Goal: Transaction & Acquisition: Purchase product/service

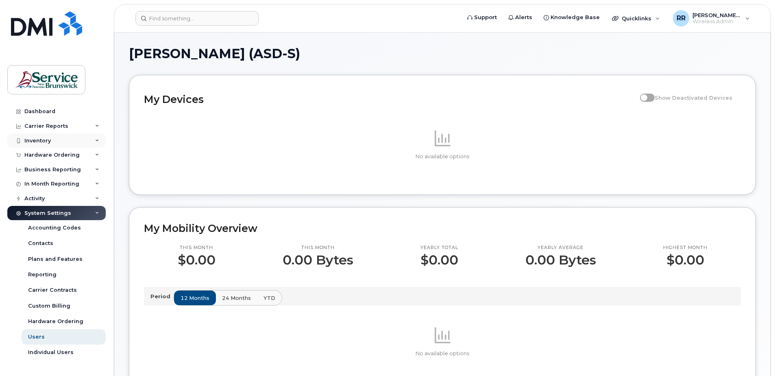
click at [94, 138] on div "Inventory" at bounding box center [56, 140] width 98 height 15
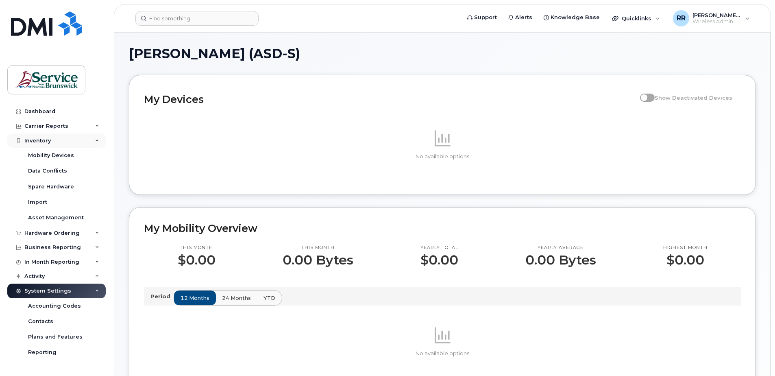
click at [95, 139] on icon at bounding box center [97, 141] width 4 height 4
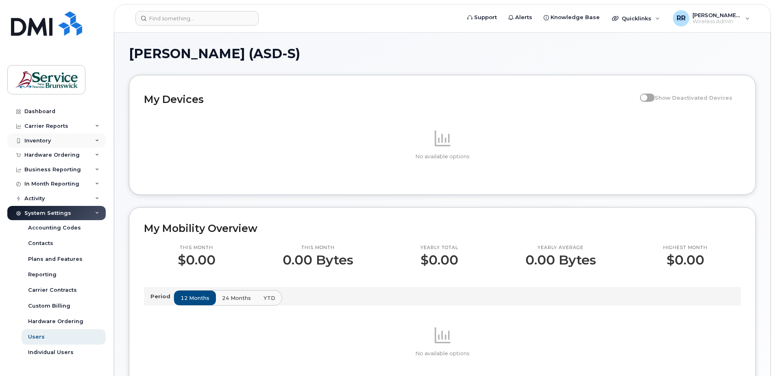
click at [94, 138] on div "Inventory" at bounding box center [56, 140] width 98 height 15
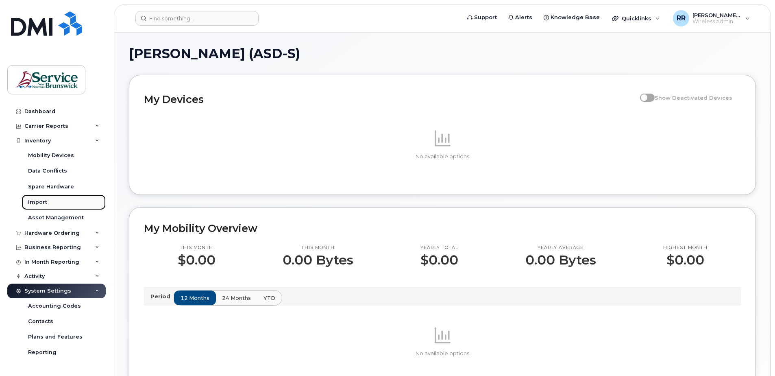
click at [38, 200] on div "Import" at bounding box center [37, 201] width 19 height 7
click at [96, 231] on icon at bounding box center [97, 233] width 4 height 4
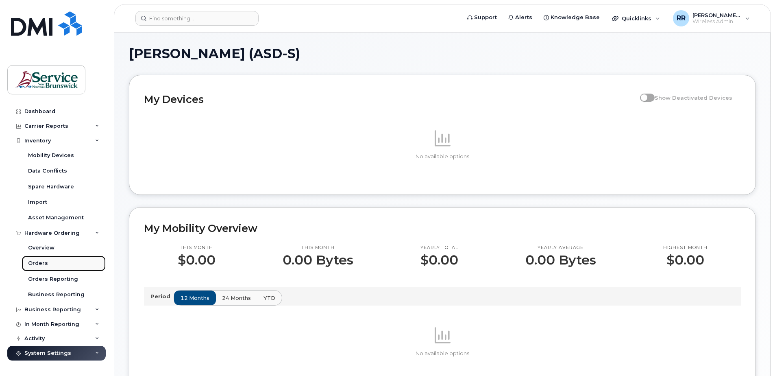
click at [38, 263] on div "Orders" at bounding box center [38, 262] width 20 height 7
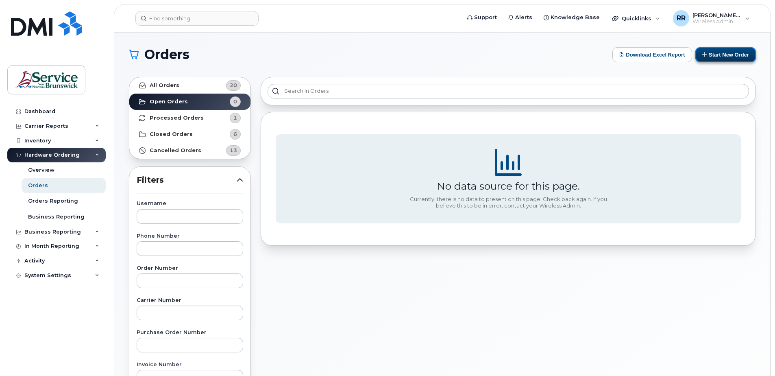
click at [732, 51] on button "Start New Order" at bounding box center [725, 54] width 61 height 15
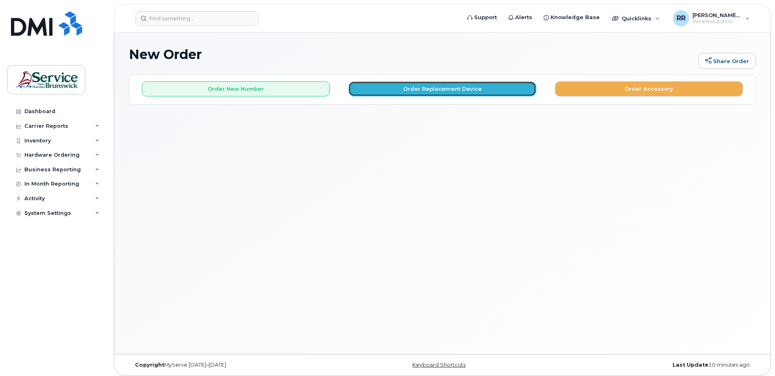
click at [385, 88] on button "Order Replacement Device" at bounding box center [442, 88] width 188 height 15
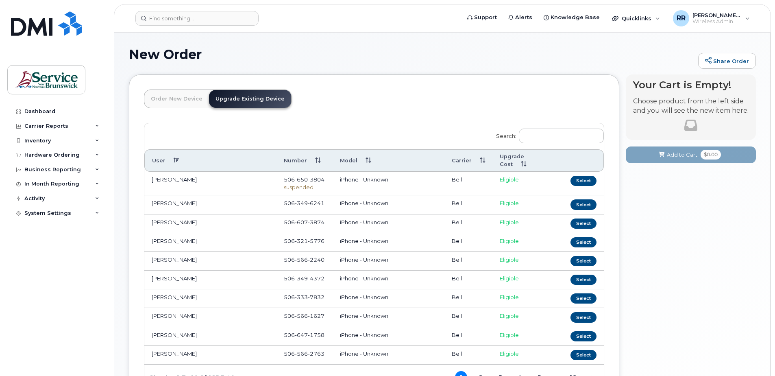
click at [245, 101] on link "Upgrade Existing Device" at bounding box center [250, 99] width 82 height 18
click at [241, 97] on link "Upgrade Existing Device" at bounding box center [250, 99] width 82 height 18
click at [188, 103] on link "Order New Device" at bounding box center [176, 99] width 65 height 18
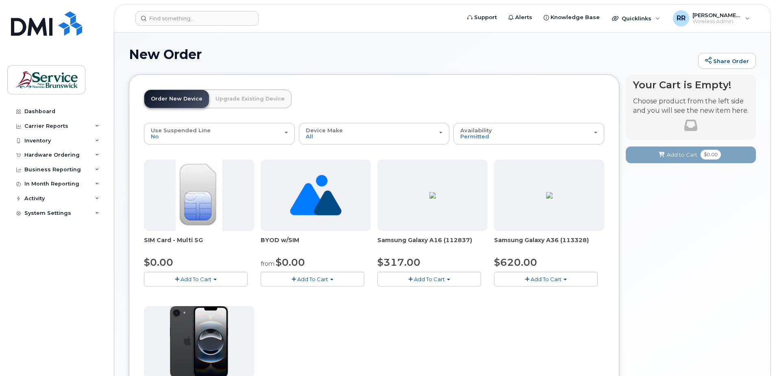
click at [231, 102] on link "Upgrade Existing Device" at bounding box center [250, 99] width 82 height 18
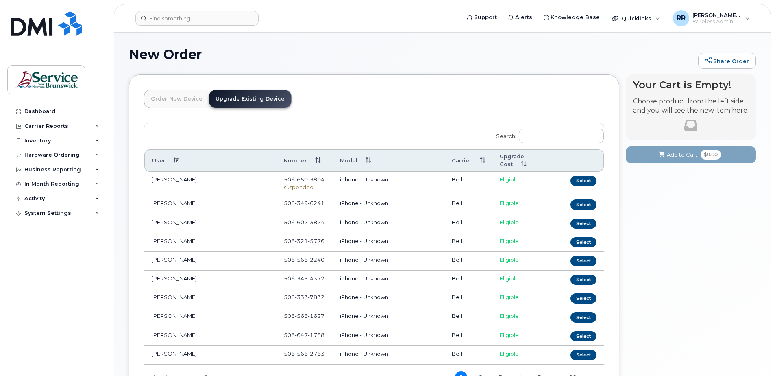
click at [249, 99] on link "Upgrade Existing Device" at bounding box center [250, 99] width 82 height 18
click at [176, 100] on link "Order New Device" at bounding box center [176, 99] width 65 height 18
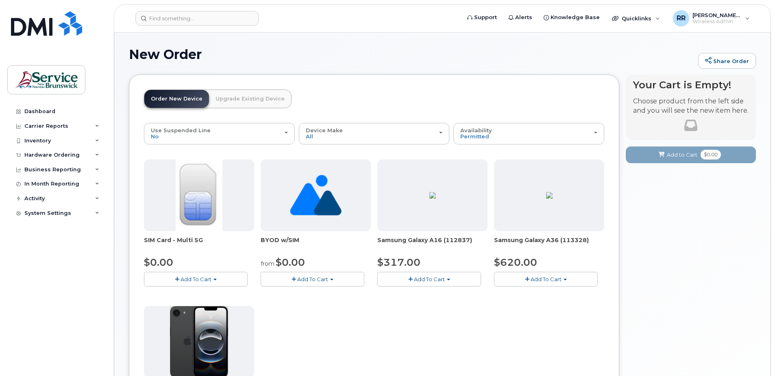
click at [241, 94] on link "Upgrade Existing Device" at bounding box center [250, 99] width 82 height 18
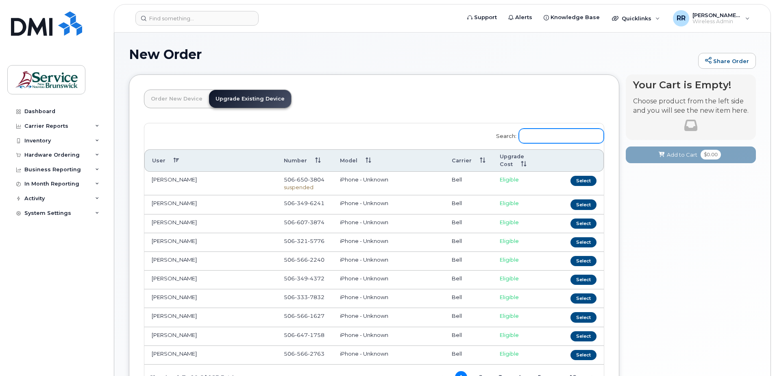
click at [546, 137] on input "Search:" at bounding box center [561, 135] width 85 height 15
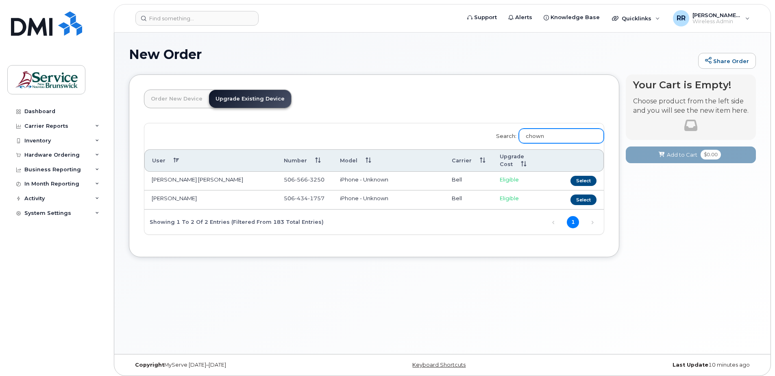
click at [572, 131] on input "chown" at bounding box center [561, 135] width 85 height 15
type input "chown"
click at [582, 194] on button "Select" at bounding box center [583, 199] width 26 height 10
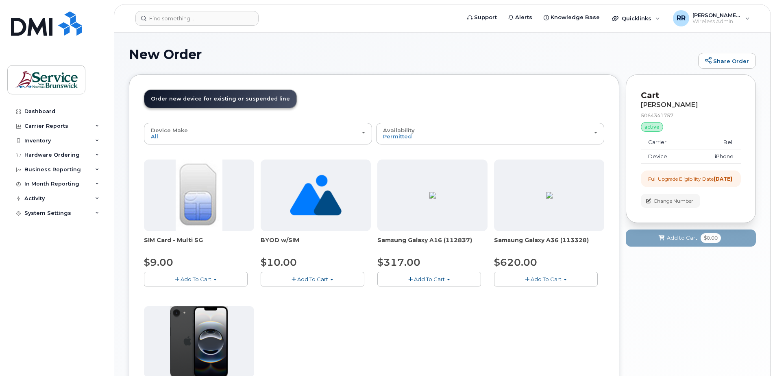
click at [196, 96] on span "Order new device for existing or suspended line" at bounding box center [220, 99] width 139 height 6
click at [422, 278] on span "Add To Cart" at bounding box center [429, 279] width 31 height 7
click at [431, 301] on link "$317.00 - Outright purchase (128GB model)" at bounding box center [446, 304] width 135 height 10
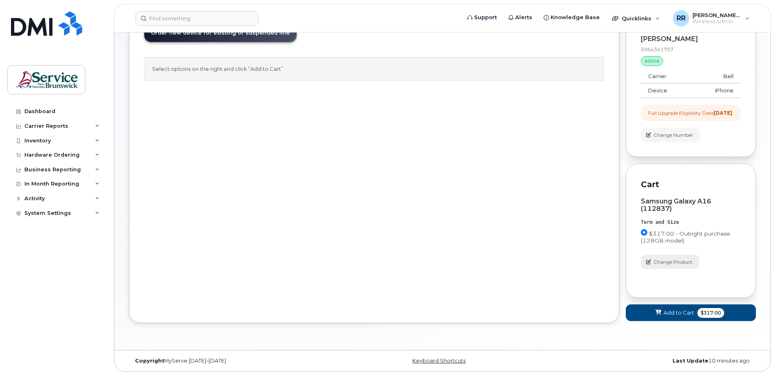
scroll to position [73, 0]
click at [671, 310] on span "Add to Cart" at bounding box center [679, 313] width 30 height 8
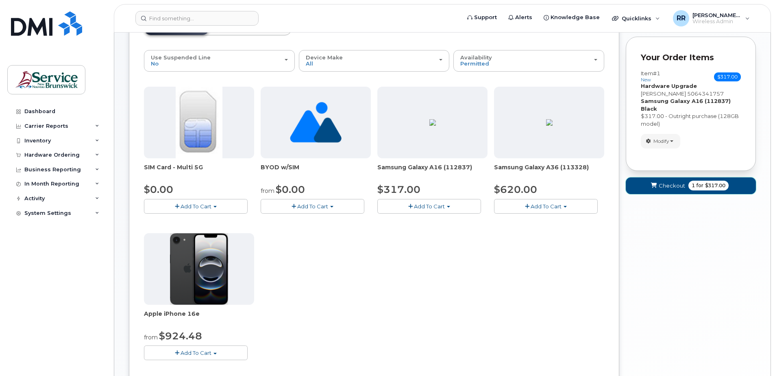
click at [669, 182] on span "Checkout" at bounding box center [672, 186] width 26 height 8
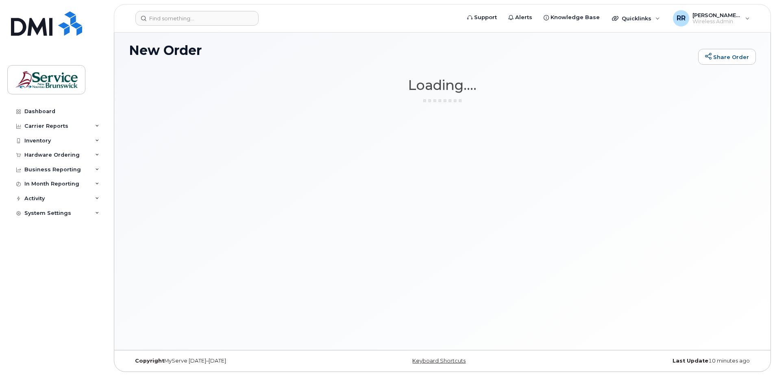
scroll to position [4, 0]
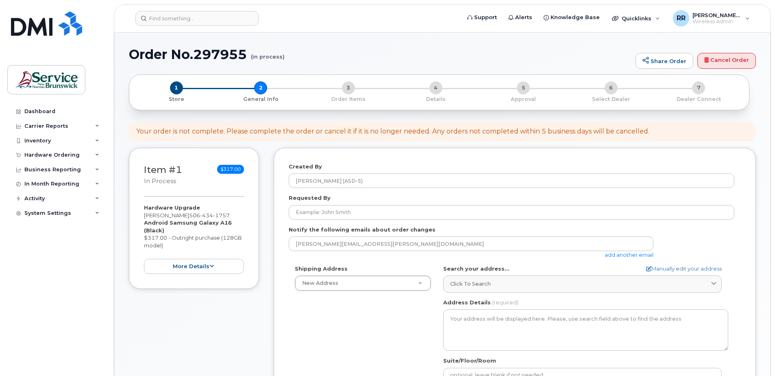
select select
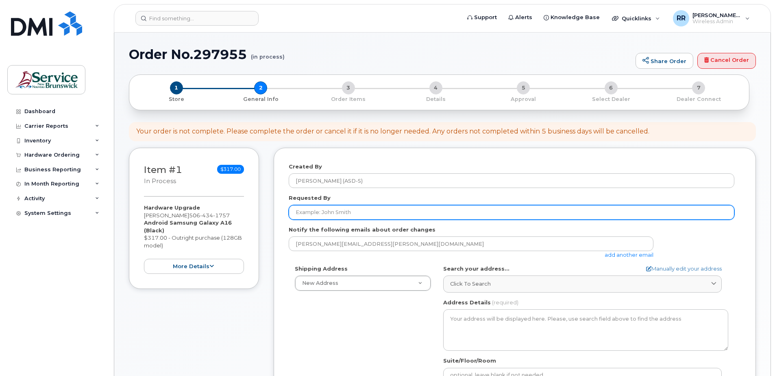
click at [313, 210] on input "Requested By" at bounding box center [512, 212] width 446 height 15
type input "Blair Dickson"
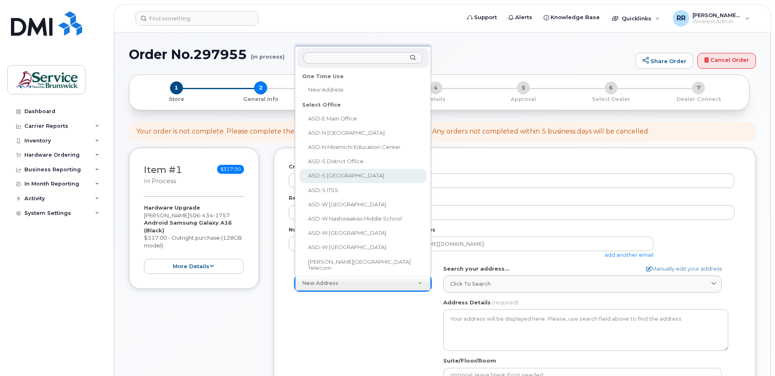
select select
type textarea "230 Eriskay Dr Rothesay New Brunswick E2E 5G7"
type input "Sheila Fox"
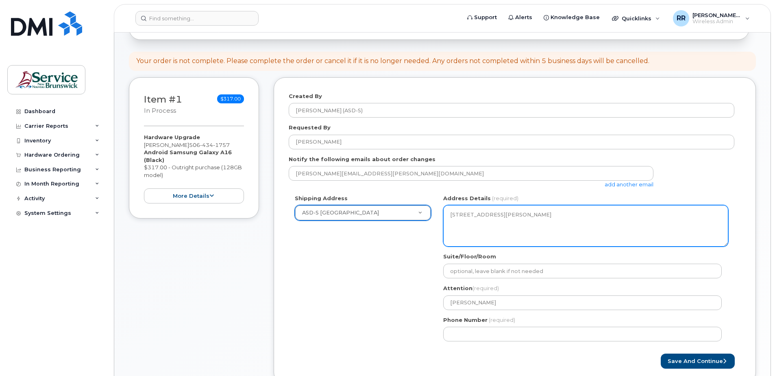
scroll to position [81, 0]
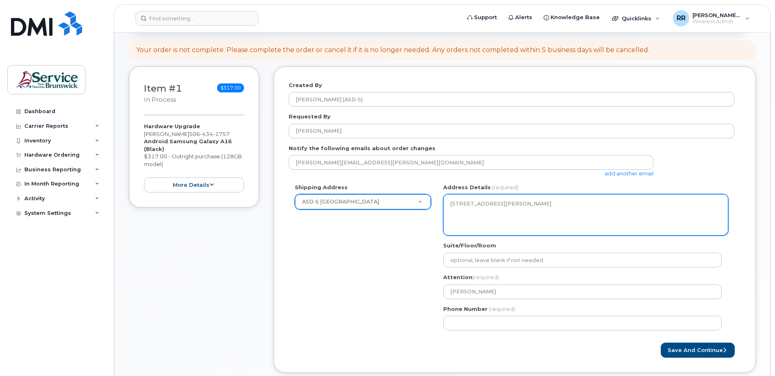
click at [490, 204] on textarea "230 Eriskay Dr Rothesay New Brunswick E2E 5G7" at bounding box center [585, 214] width 285 height 41
click at [529, 209] on textarea "230 Eriskay Dr Rothesay New Brunswick E2E 5G7" at bounding box center [585, 214] width 285 height 41
drag, startPoint x: 550, startPoint y: 208, endPoint x: 446, endPoint y: 207, distance: 103.7
click at [446, 207] on textarea "230 Eriskay Dr Rothesay New Brunswick E2E 5G7" at bounding box center [585, 214] width 285 height 41
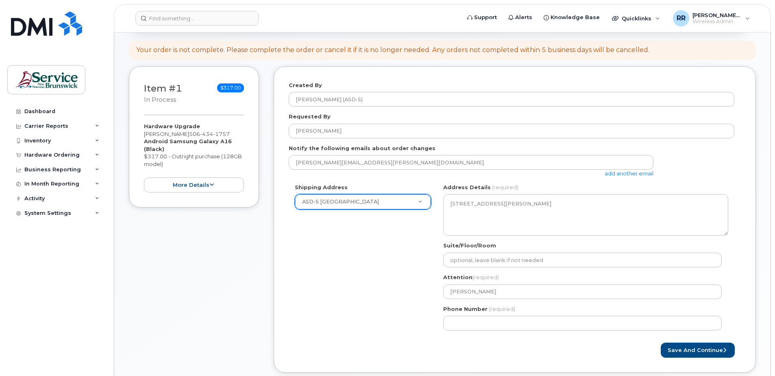
click at [389, 269] on div "Shipping Address ASD-S Hampton Education Center New Address ASD-E Main Office A…" at bounding box center [512, 259] width 446 height 153
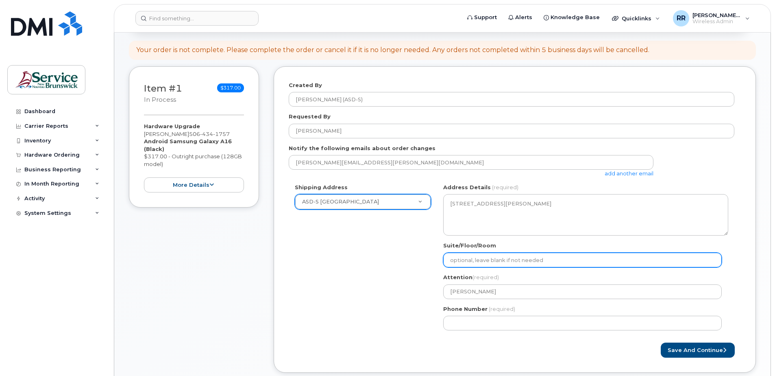
click at [507, 258] on input "Suite/Floor/Room" at bounding box center [582, 259] width 279 height 15
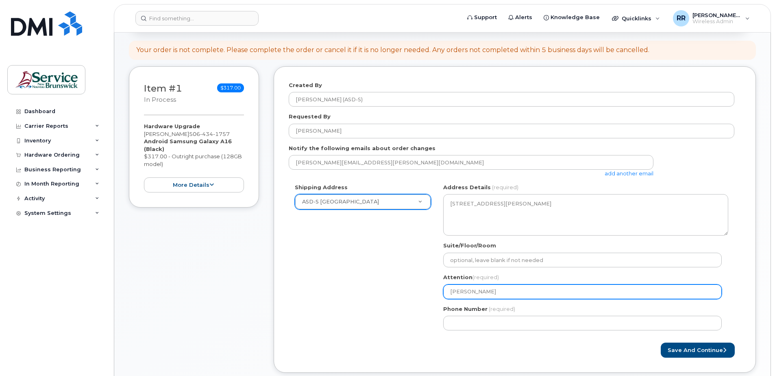
click at [478, 290] on input "Sheila Fox" at bounding box center [582, 291] width 279 height 15
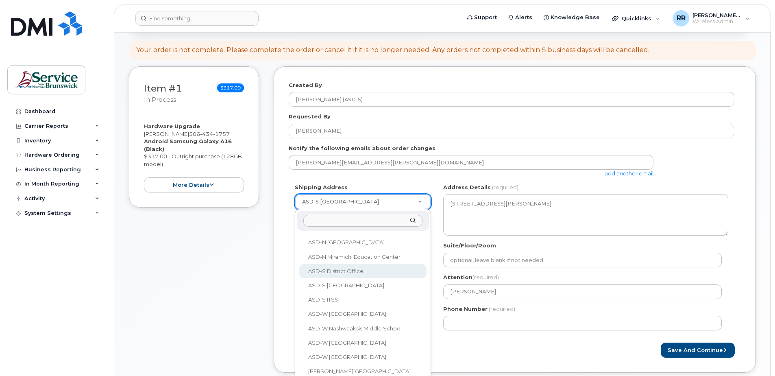
scroll to position [41, 0]
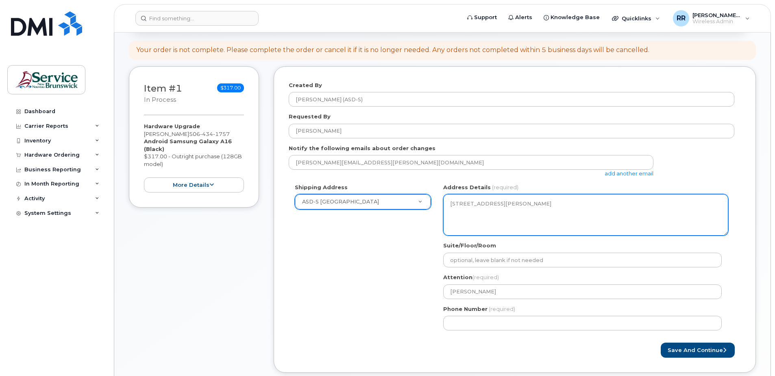
click at [547, 207] on textarea "230 Eriskay Dr Rothesay New Brunswick E2E 5G7" at bounding box center [585, 214] width 285 height 41
drag, startPoint x: 557, startPoint y: 215, endPoint x: 425, endPoint y: 198, distance: 133.3
click at [425, 198] on div "Shipping Address ASD-S Hampton Education Center New Address ASD-E Main Office A…" at bounding box center [512, 259] width 446 height 153
click at [485, 215] on textarea "230 Eriskay Dr Rothesay New Brunswick E2E 5G7" at bounding box center [585, 214] width 285 height 41
click at [498, 202] on textarea "230 Eriskay Dr Rothesay New Brunswick E2E 5G7" at bounding box center [585, 214] width 285 height 41
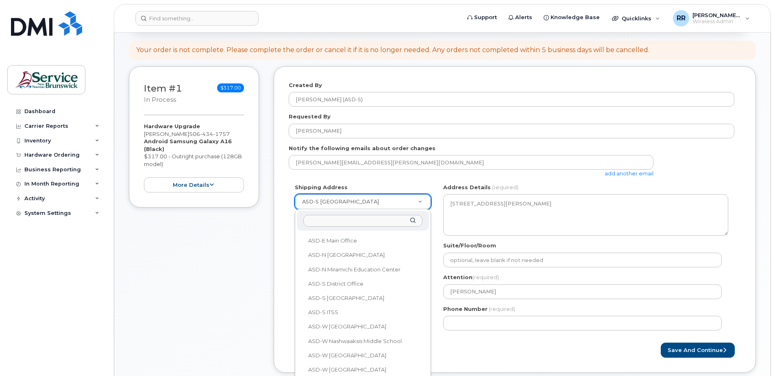
select select
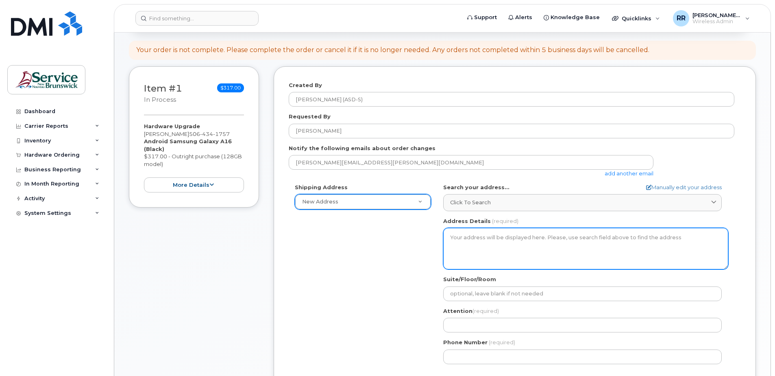
click at [465, 243] on textarea "Address Details" at bounding box center [585, 248] width 285 height 41
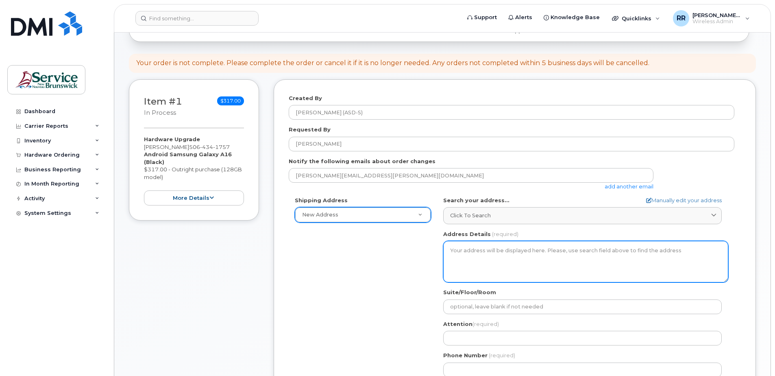
scroll to position [68, 0]
click at [496, 259] on textarea "Address Details" at bounding box center [585, 261] width 285 height 41
click at [476, 257] on textarea "Address Details" at bounding box center [585, 261] width 285 height 41
click at [463, 249] on textarea "Address Details" at bounding box center [585, 261] width 285 height 41
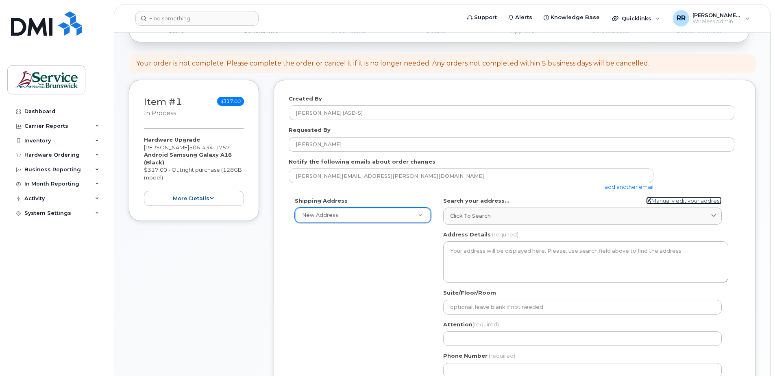
click at [665, 202] on link "Manually edit your address" at bounding box center [684, 201] width 76 height 8
select select
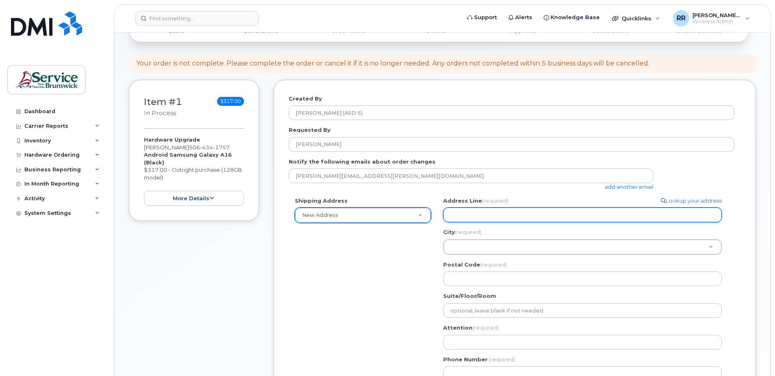
click at [468, 214] on input "Address Line (required)" at bounding box center [582, 214] width 279 height 15
type input "1-27 Centennial Rd"
type input "5068326432"
select select
type input "17 Mills Ave"
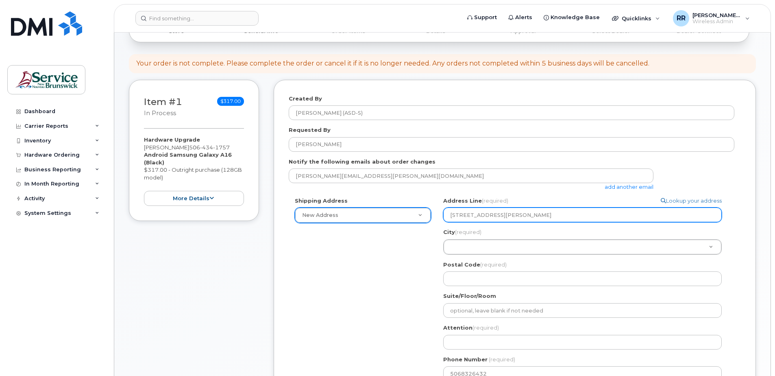
type input "Garnett Settlement"
type input "E2S1X1"
select select
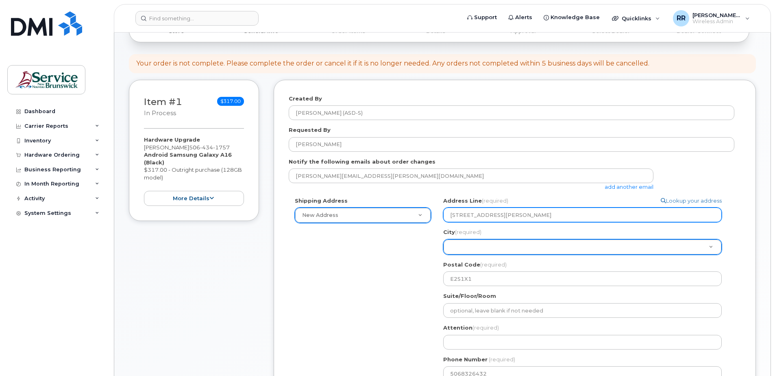
click at [486, 213] on input "17 Mills Ave" at bounding box center [582, 214] width 279 height 15
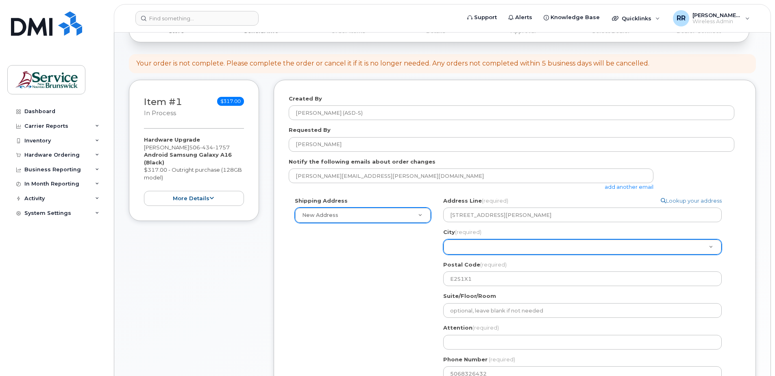
click at [580, 231] on div "City (required) City (required) Garnett Settlement" at bounding box center [585, 241] width 285 height 26
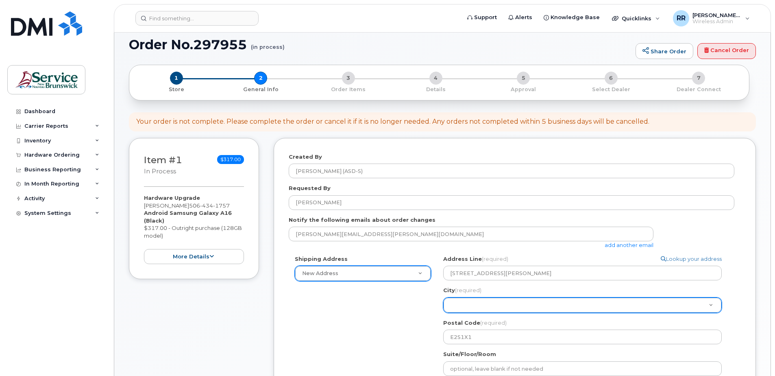
scroll to position [0, 0]
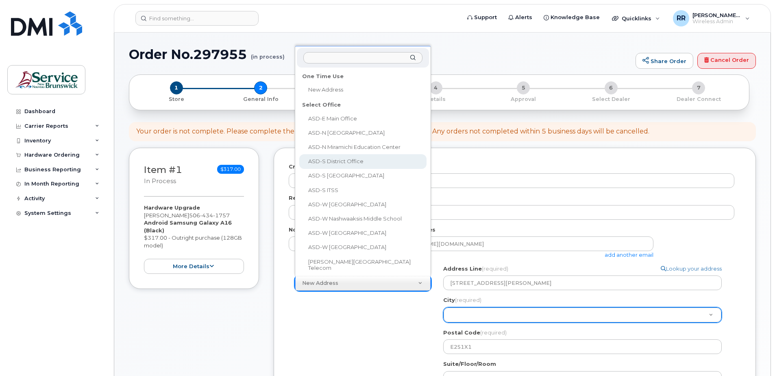
select select
type textarea "490 Woodward Ave Saint John New Brunswick E2K 5N3"
type input "Stephanie Worth"
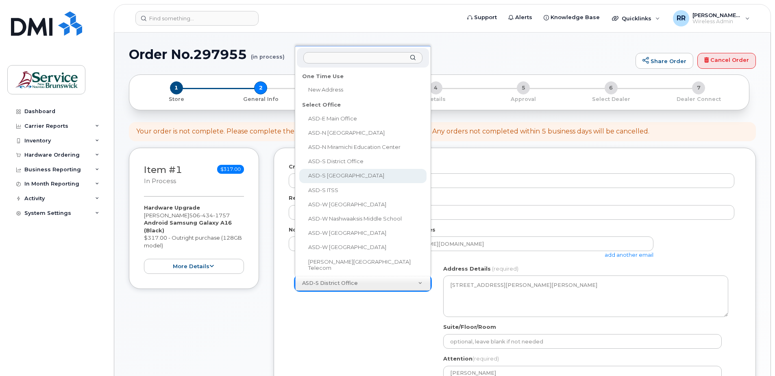
select select
type textarea "230 Eriskay Dr Rothesay New Brunswick E2E 5G7"
type input "Sheila Fox"
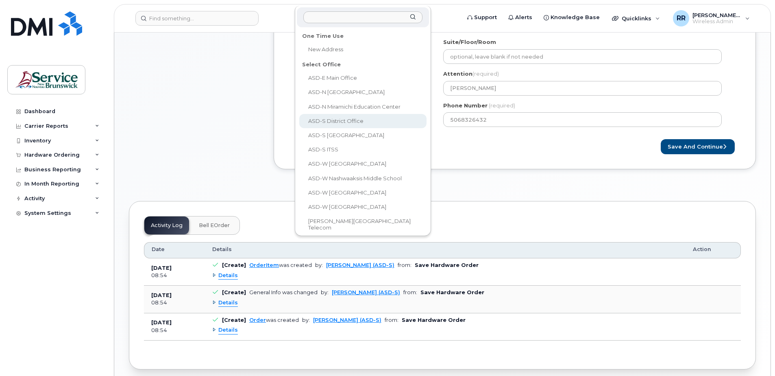
select select
type textarea "490 Woodward Ave Saint John New Brunswick E2K 5N3"
type input "Stephanie Worth"
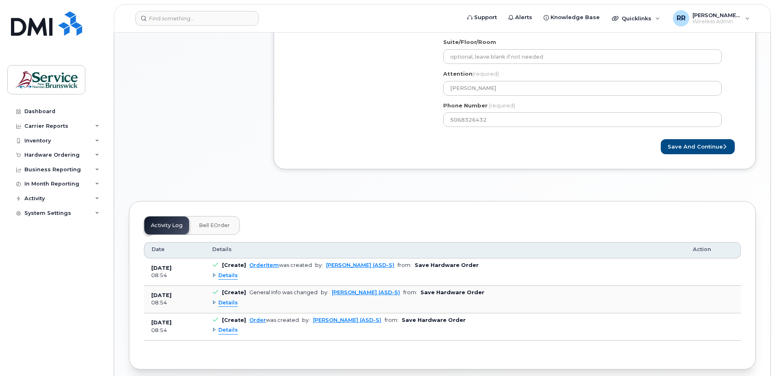
scroll to position [88, 0]
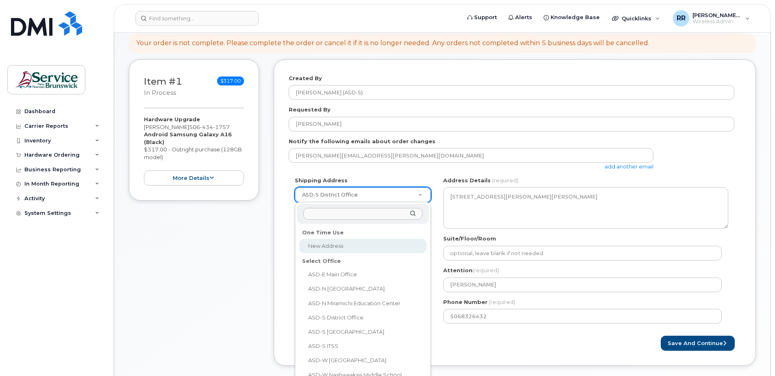
select select
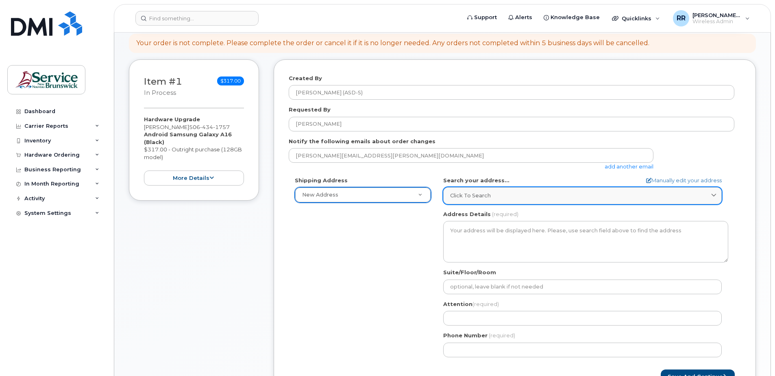
click at [715, 195] on icon at bounding box center [713, 195] width 5 height 5
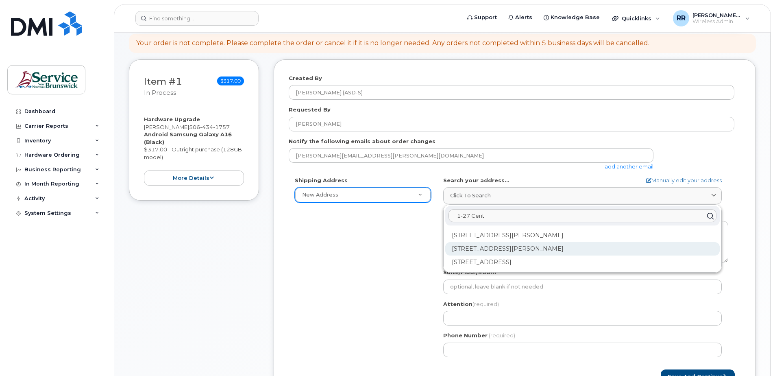
type input "1-27 Cent"
click at [539, 249] on div "1-27 Centennial Rd Hampton NB E5N 6N3" at bounding box center [582, 248] width 274 height 13
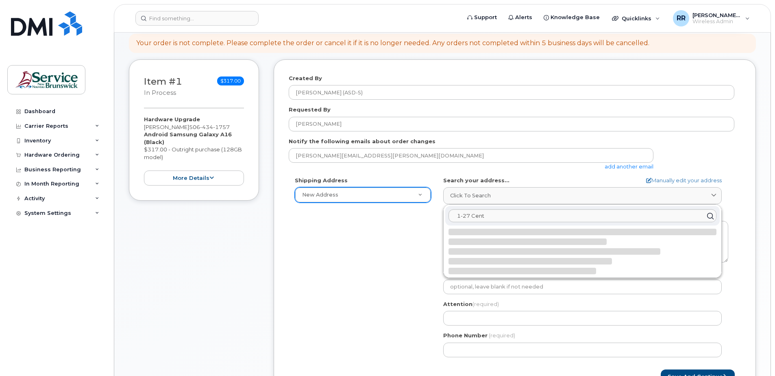
select select
type textarea "1-27 Centennial Rd HAMPTON NB E5N 6N3 CANADA"
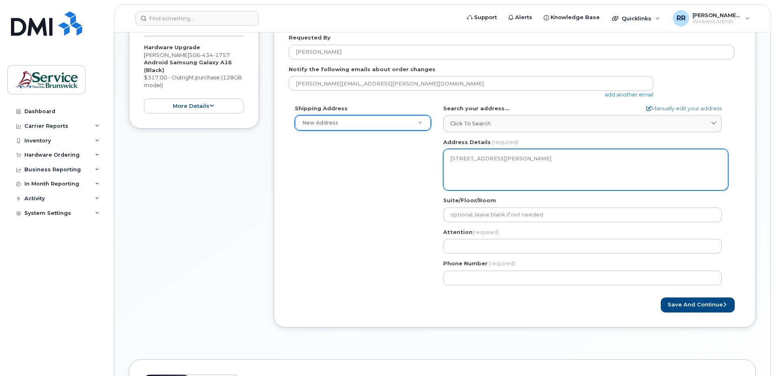
scroll to position [170, 0]
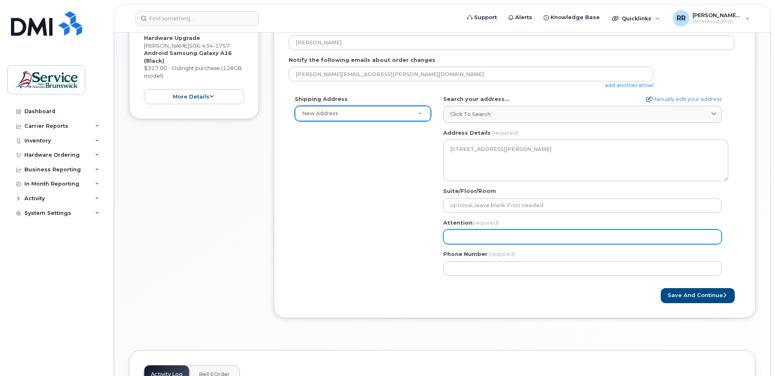
click at [488, 233] on input "Attention (required)" at bounding box center [582, 236] width 279 height 15
type input "[PERSON_NAME]"
select select
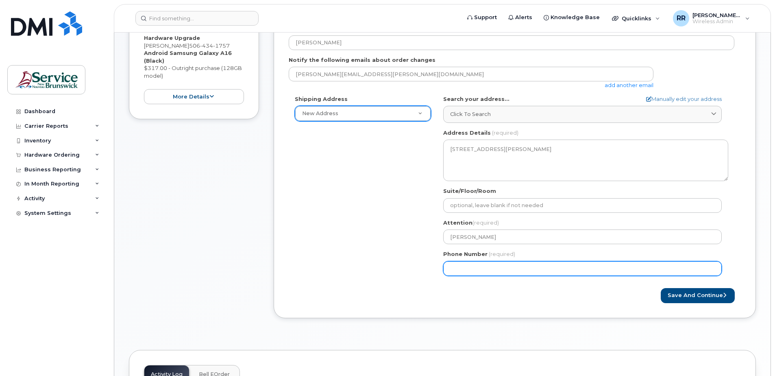
click at [480, 271] on input "Phone Number" at bounding box center [582, 268] width 279 height 15
type input "5068326432"
type input "1-27 Centennial Rd"
select select
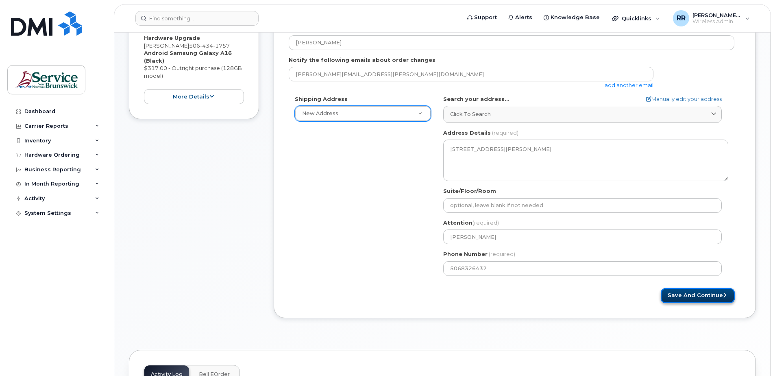
click at [704, 293] on button "Save and Continue" at bounding box center [698, 295] width 74 height 15
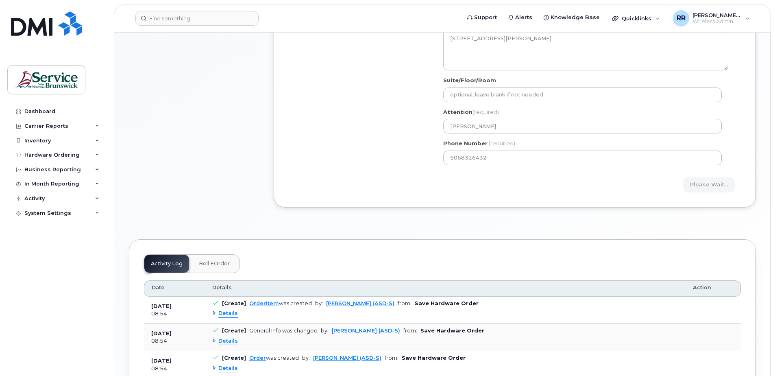
scroll to position [292, 0]
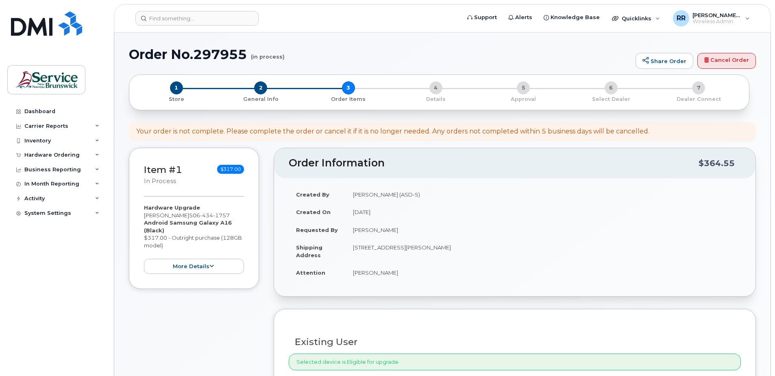
select select
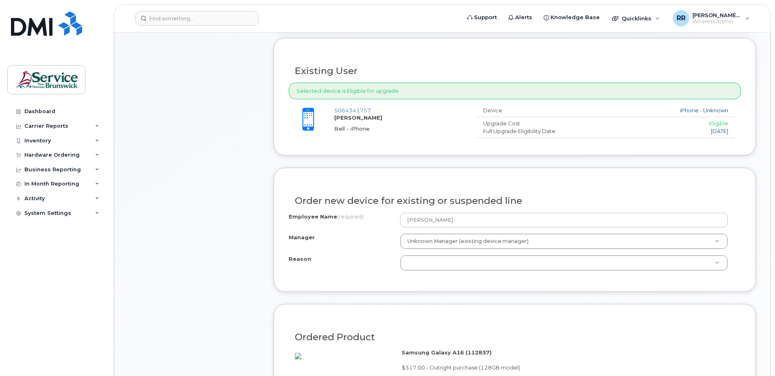
scroll to position [325, 0]
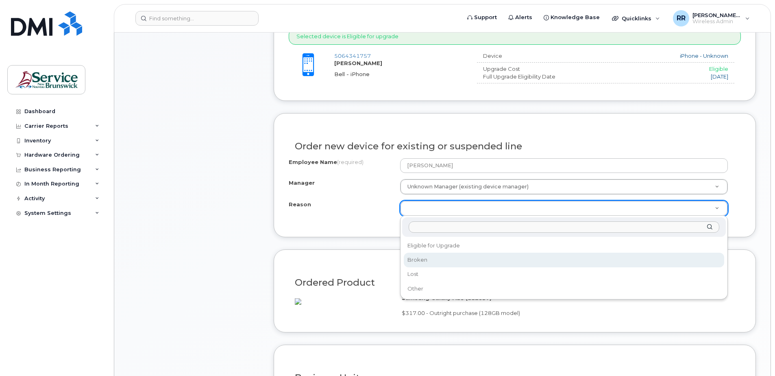
select select "broken"
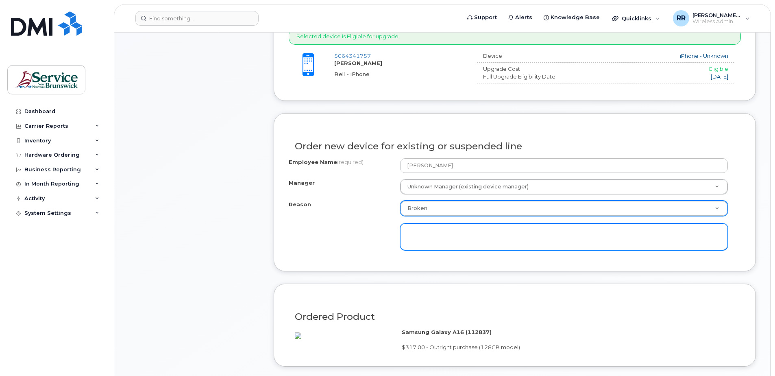
click at [420, 233] on textarea at bounding box center [564, 236] width 328 height 27
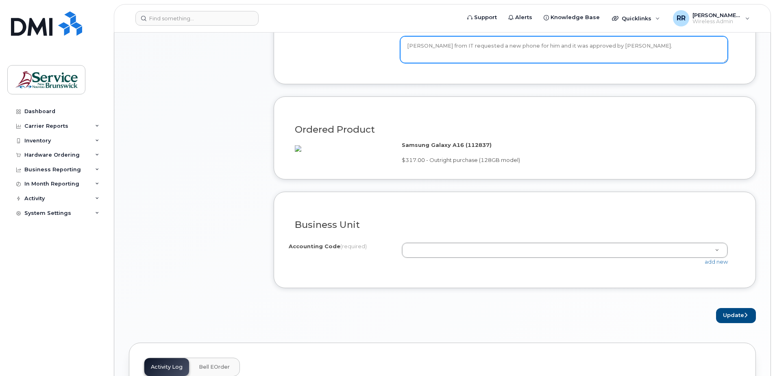
scroll to position [529, 0]
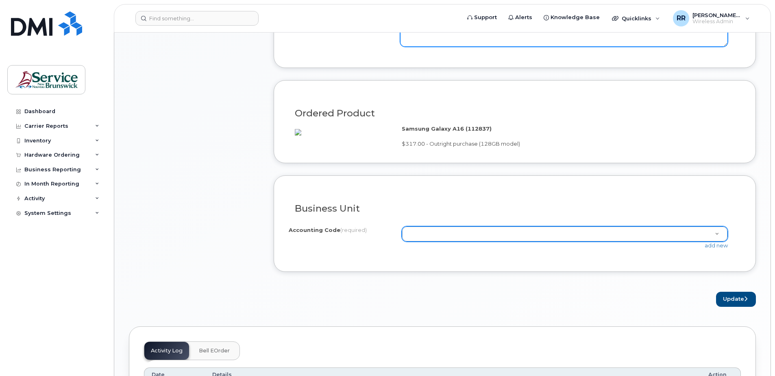
type textarea "Larry Boudreau from IT requested a new phone for him and it was approved by Bla…"
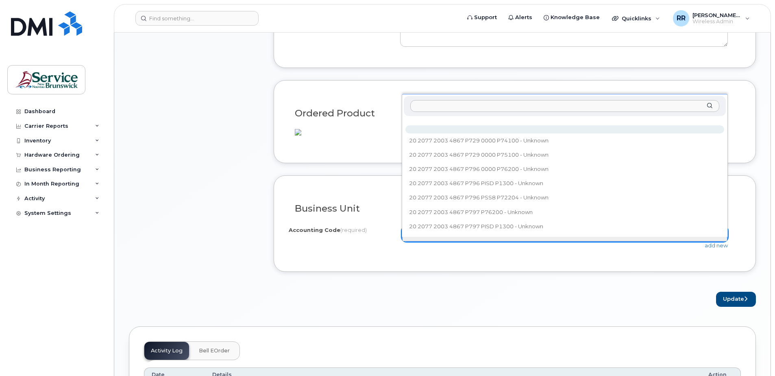
click at [418, 102] on input "text" at bounding box center [564, 106] width 309 height 12
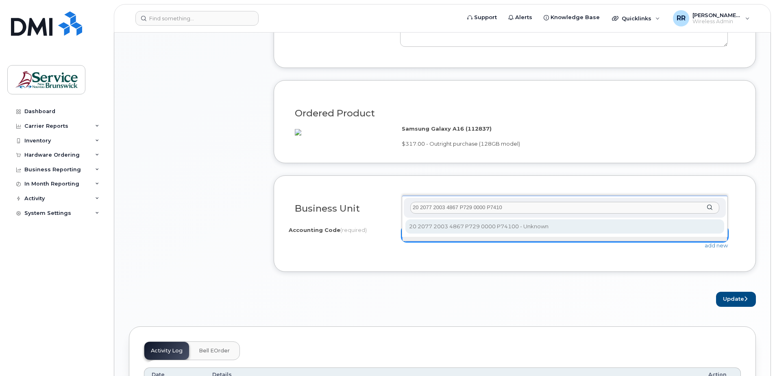
type input "20 2077 2003 4867 P729 0000 P74100"
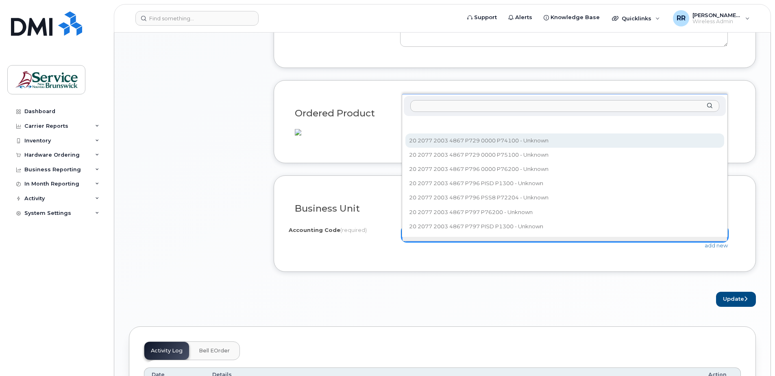
select select "20 2077 2003 4867 P729 0000 P74100"
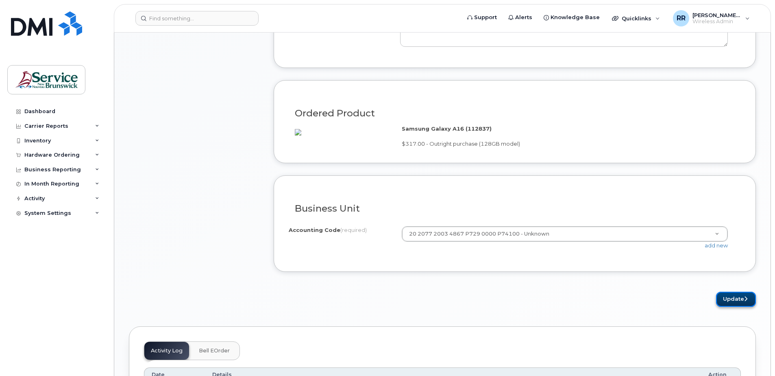
click at [747, 305] on button "Update" at bounding box center [736, 299] width 40 height 15
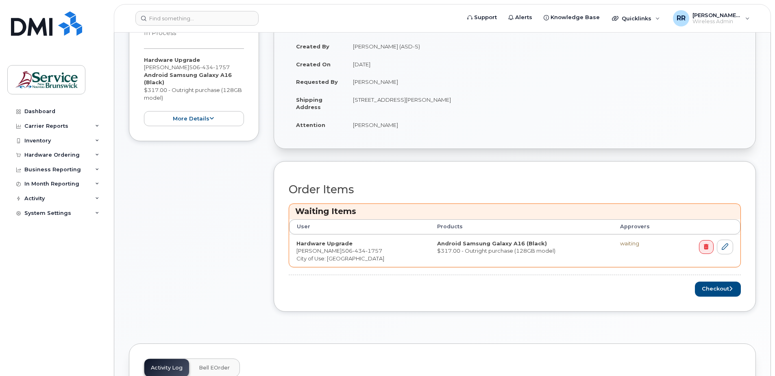
scroll to position [203, 0]
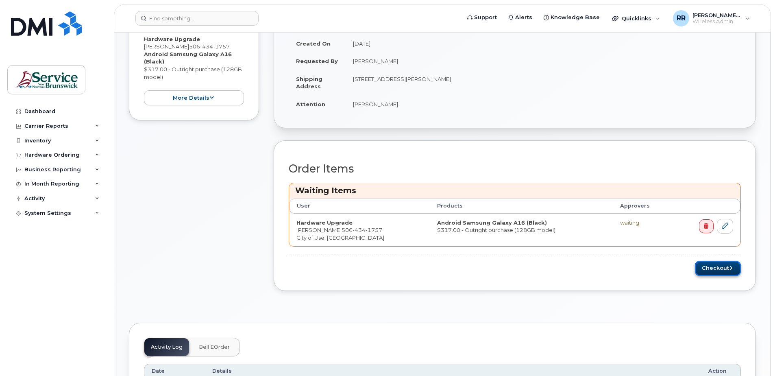
click at [705, 271] on button "Checkout" at bounding box center [718, 268] width 46 height 15
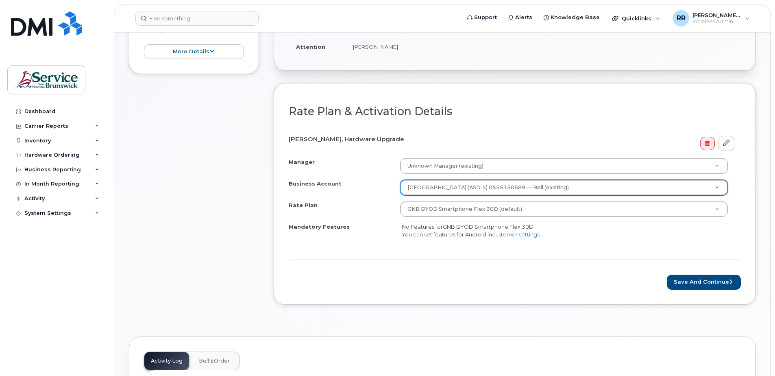
scroll to position [244, 0]
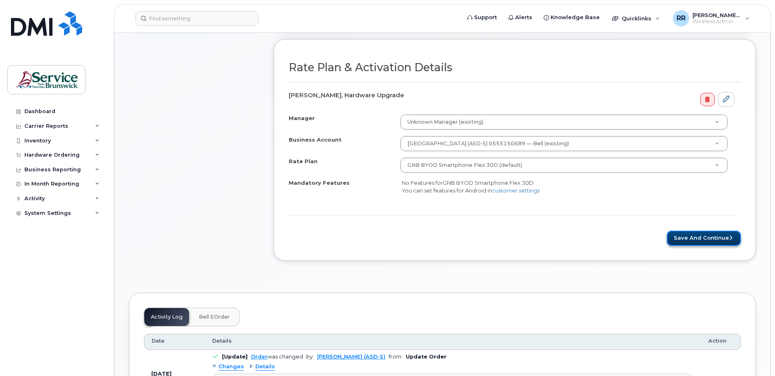
click at [699, 239] on button "Save and Continue" at bounding box center [704, 238] width 74 height 15
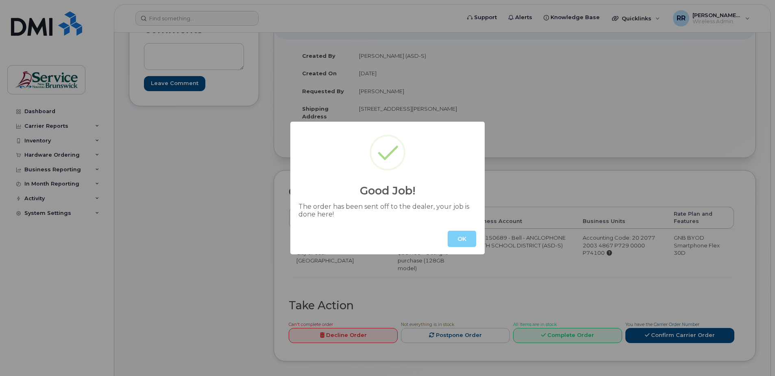
scroll to position [122, 0]
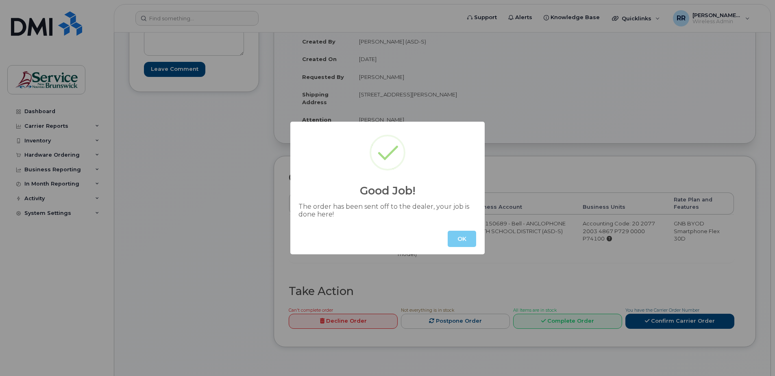
click at [455, 239] on button "OK" at bounding box center [462, 239] width 28 height 16
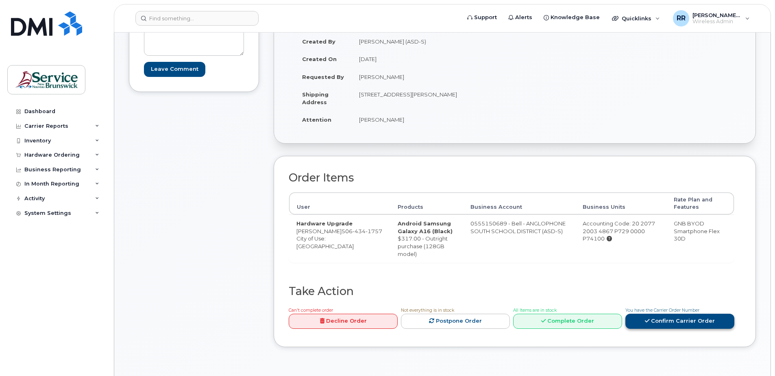
click at [667, 320] on link "Confirm Carrier Order" at bounding box center [679, 320] width 109 height 15
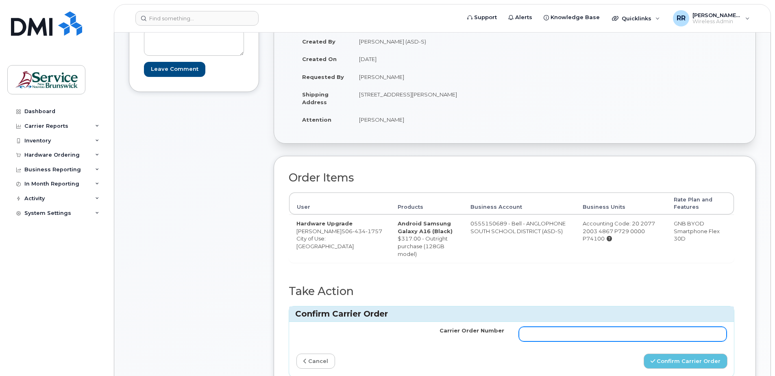
click at [540, 333] on input "Carrier Order Number" at bounding box center [623, 333] width 208 height 15
type input "297955"
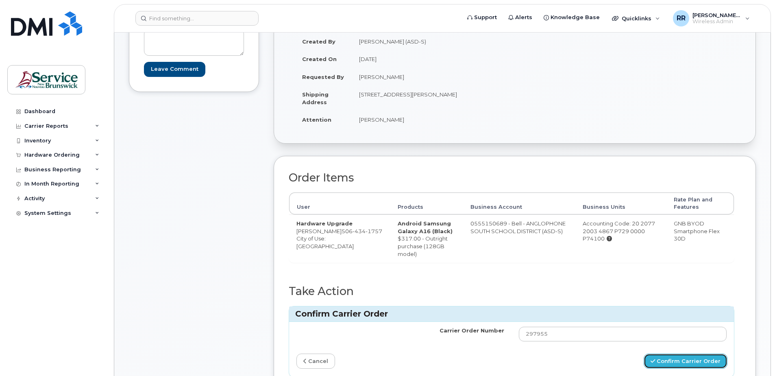
click at [675, 358] on button "Confirm Carrier Order" at bounding box center [686, 360] width 84 height 15
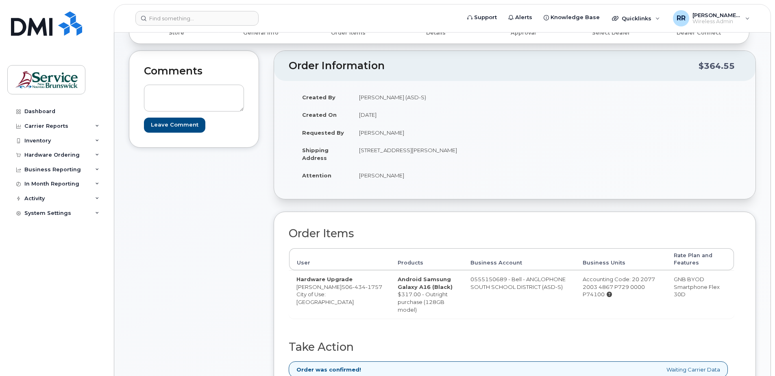
scroll to position [81, 0]
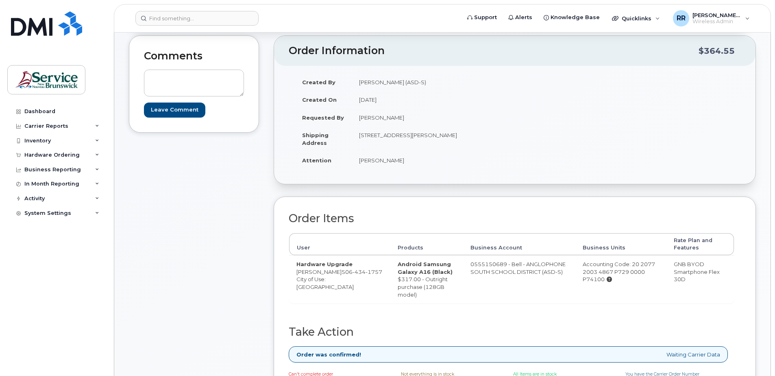
click at [146, 364] on div "Comments Leave Comment" at bounding box center [194, 228] width 130 height 387
click at [466, 304] on div "Order Items User Products Business Account Business Units Rate Plan and Feature…" at bounding box center [512, 268] width 446 height 113
click at [186, 81] on textarea at bounding box center [194, 83] width 100 height 27
type textarea "Please let me know if this has been successfully ordered."
click at [184, 109] on input "Leave Comment" at bounding box center [174, 109] width 61 height 15
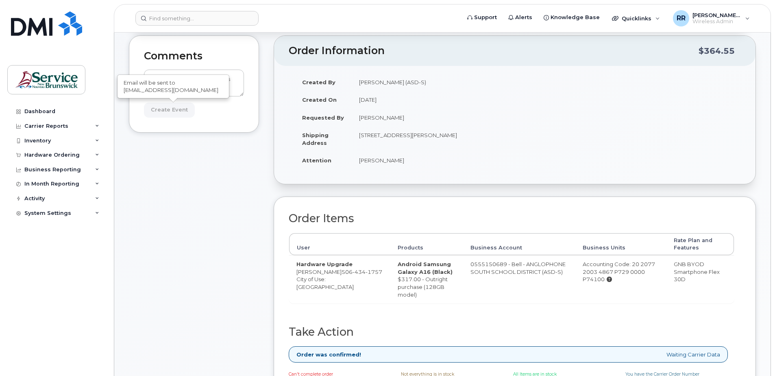
type input "Create Event"
